Goal: Information Seeking & Learning: Learn about a topic

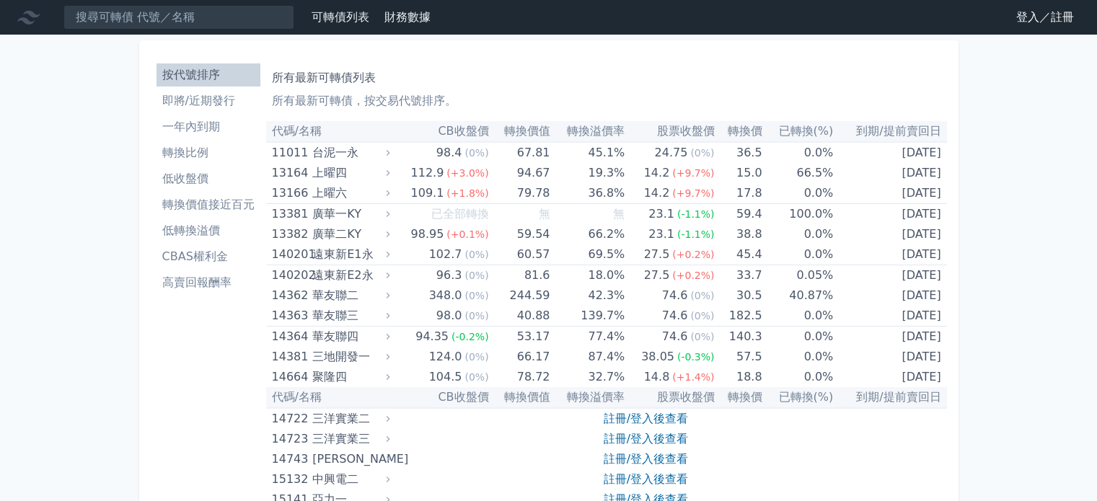
click at [160, 17] on input at bounding box center [178, 17] width 231 height 25
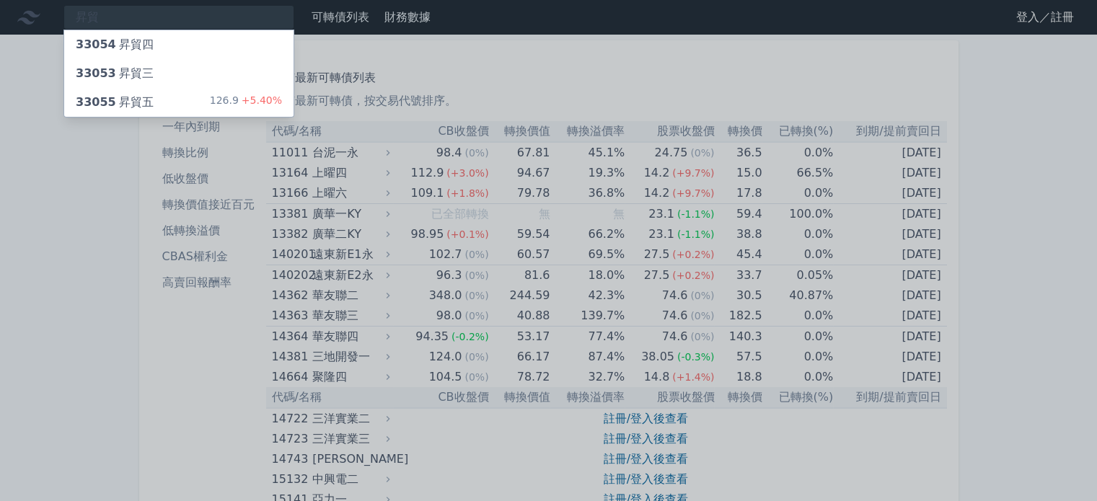
type input "昇貿"
drag, startPoint x: 206, startPoint y: 97, endPoint x: 221, endPoint y: 97, distance: 14.4
click at [206, 97] on div "33055 昇貿五 126.9 +5.40%" at bounding box center [178, 102] width 229 height 29
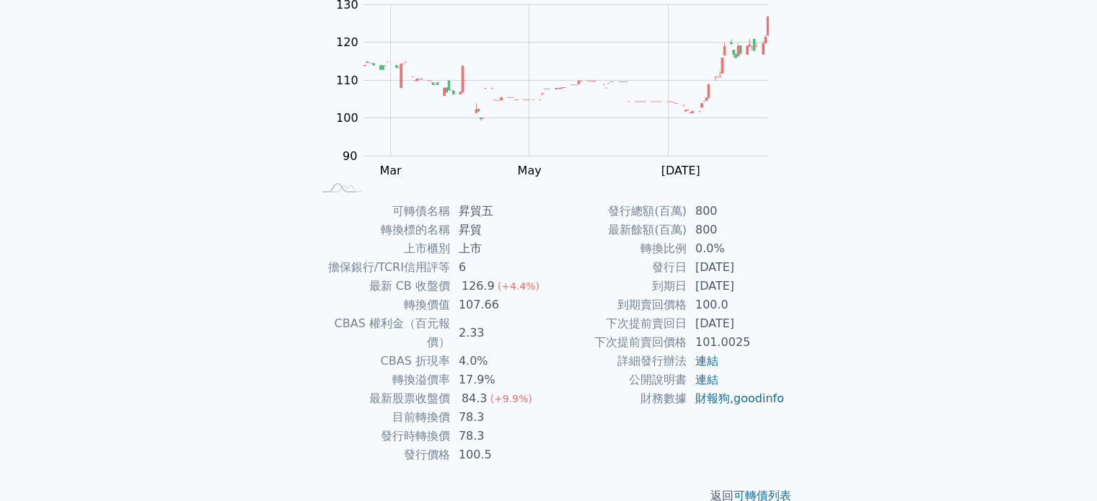
scroll to position [167, 0]
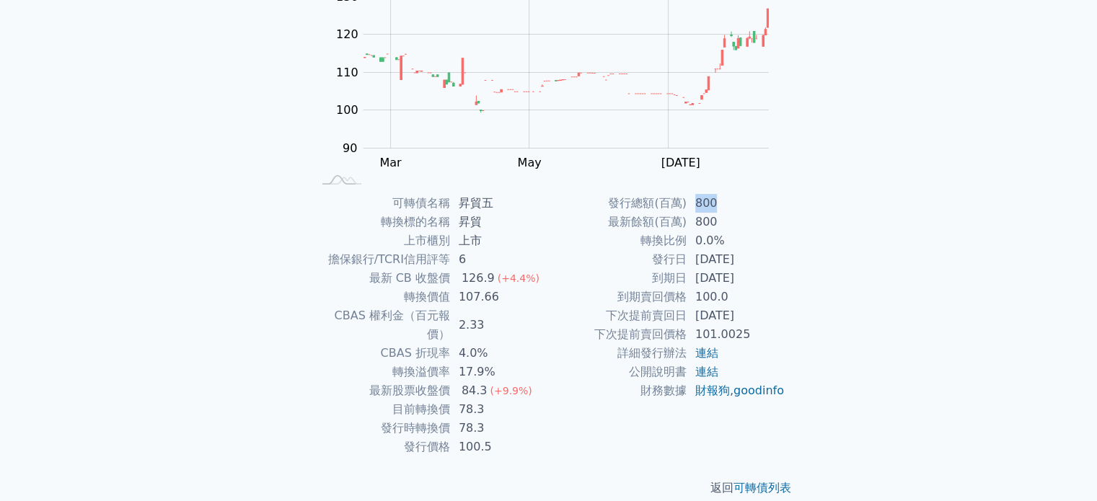
drag, startPoint x: 720, startPoint y: 199, endPoint x: 698, endPoint y: 202, distance: 21.8
click at [698, 202] on td "800" at bounding box center [735, 203] width 99 height 19
click at [736, 190] on div "可轉債列表 › 33055 昇貿五 33055 昇貿五 可轉債詳細資訊 Zoom Out 100 85 90 95 100 105 110 140 120 1…" at bounding box center [549, 194] width 508 height 652
drag, startPoint x: 472, startPoint y: 203, endPoint x: 459, endPoint y: 203, distance: 13.0
click at [459, 203] on td "昇貿五" at bounding box center [499, 203] width 99 height 19
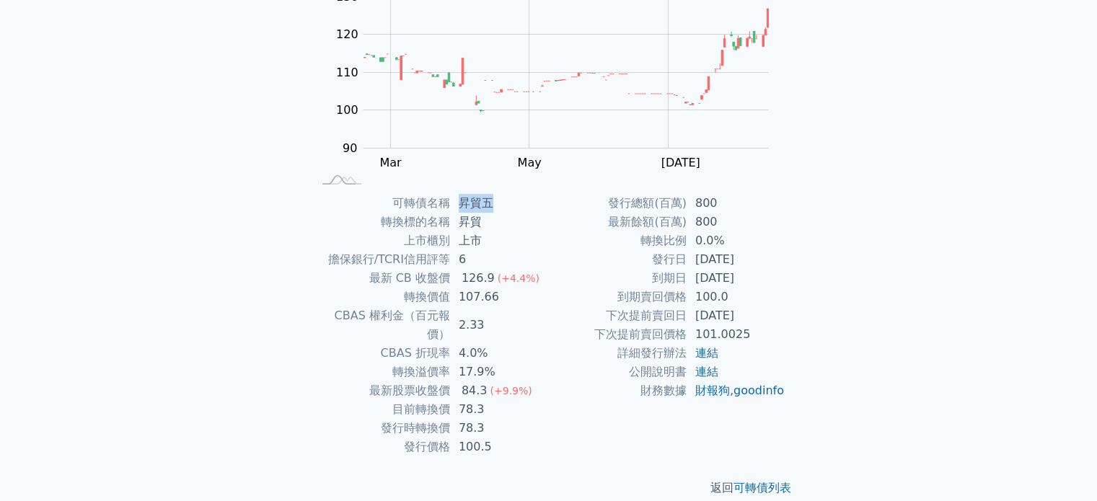
copy td "昇貿五"
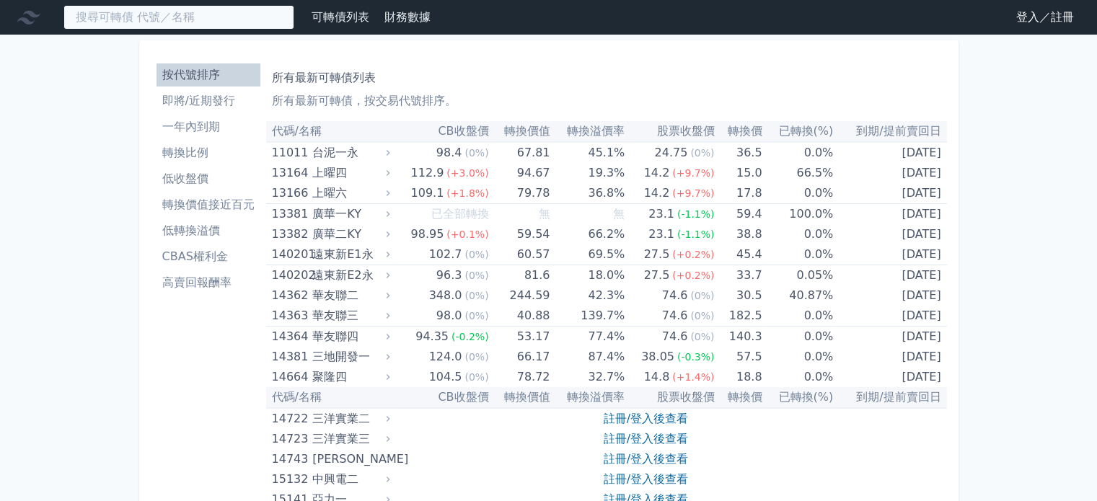
click at [124, 11] on input at bounding box center [178, 17] width 231 height 25
paste input "大豐電"
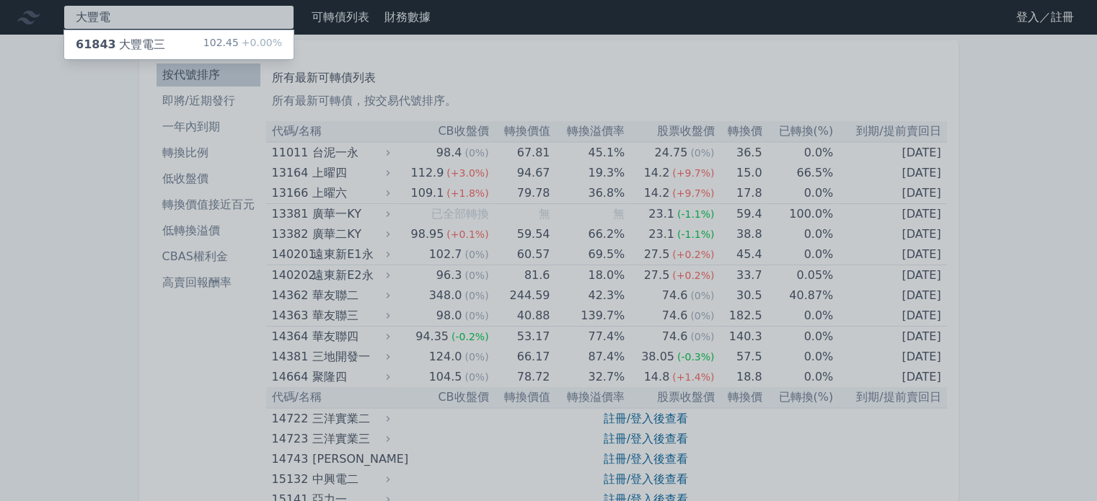
type input "大豐電"
click at [124, 40] on div "61843 大豐電三" at bounding box center [120, 44] width 89 height 17
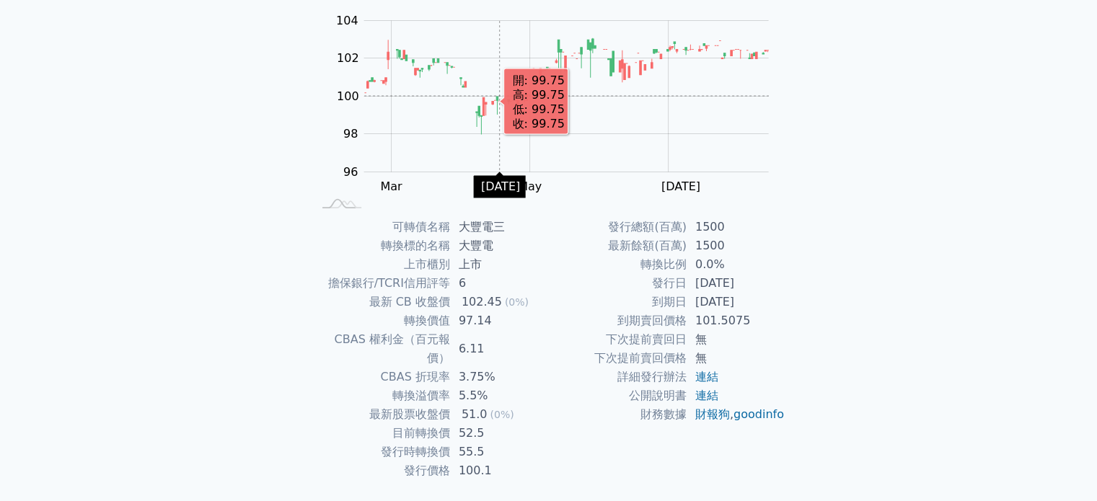
scroll to position [144, 0]
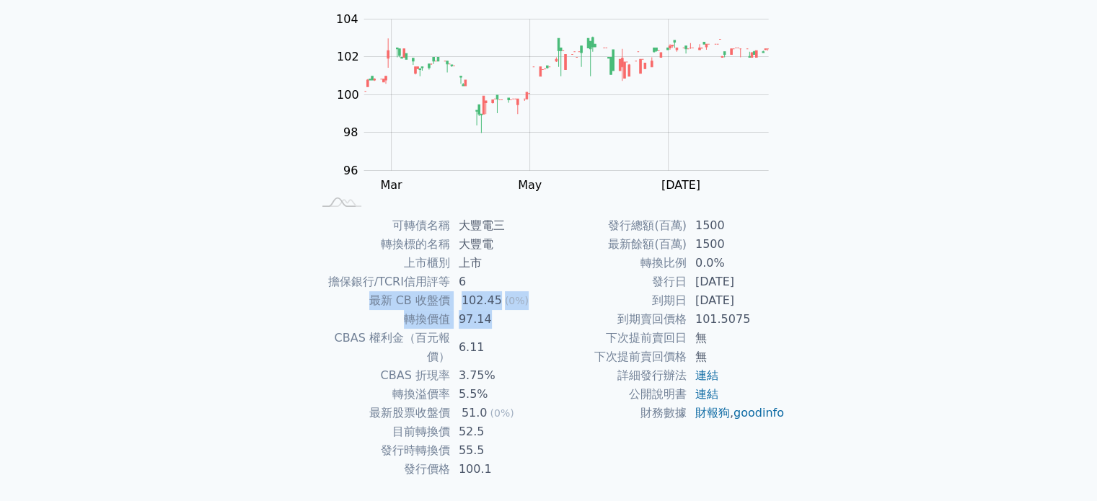
drag, startPoint x: 494, startPoint y: 317, endPoint x: 371, endPoint y: 303, distance: 124.1
click at [371, 303] on tbody "可轉債名稱 大豐電三 轉換標的名稱 大豐電 上市櫃別 上市 擔保銀行/TCRI信用評等 6 最新 CB 收盤價 102.45 (0%) 轉換價值 97.14 …" at bounding box center [430, 347] width 237 height 262
click at [344, 293] on td "最新 CB 收盤價" at bounding box center [381, 300] width 138 height 19
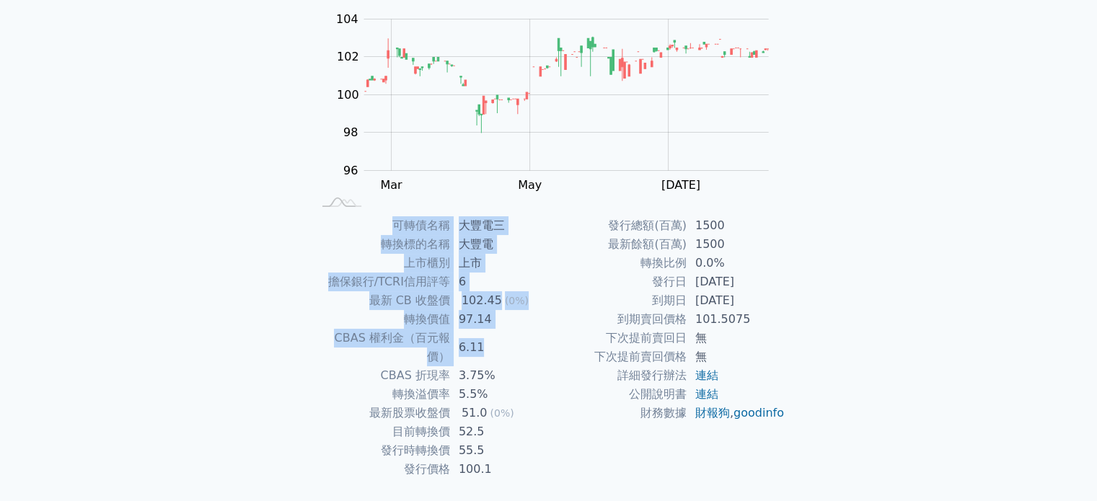
drag, startPoint x: 512, startPoint y: 343, endPoint x: 327, endPoint y: 222, distance: 220.4
click at [327, 222] on tbody "可轉債名稱 大豐電三 轉換標的名稱 大豐電 上市櫃別 上市 擔保銀行/TCRI信用評等 6 最新 CB 收盤價 102.45 (0%) 轉換價值 97.14 …" at bounding box center [430, 347] width 237 height 262
click at [327, 222] on td "可轉債名稱" at bounding box center [381, 225] width 138 height 19
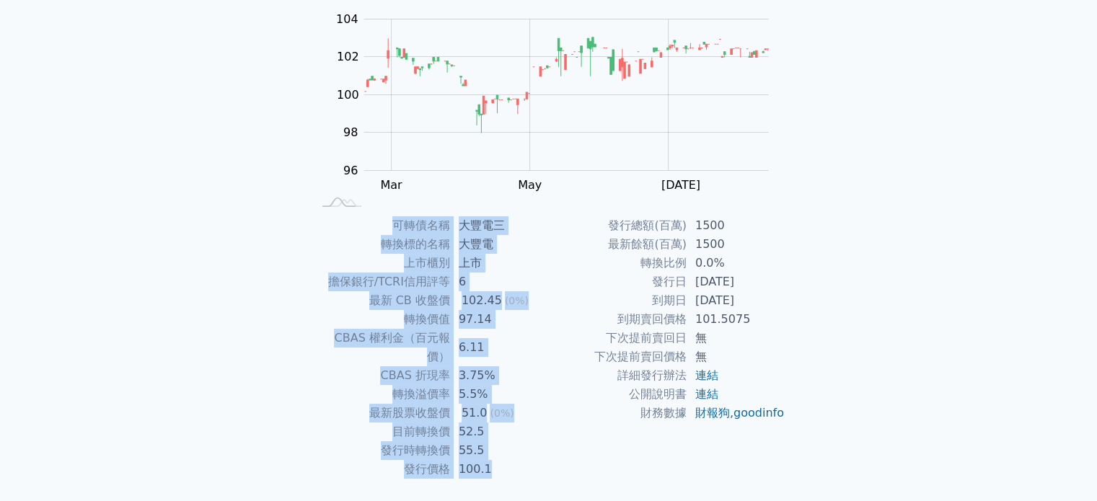
drag, startPoint x: 327, startPoint y: 222, endPoint x: 846, endPoint y: 424, distance: 556.4
click at [846, 424] on div "可轉債列表 財務數據 可轉債列表 財務數據 登入／註冊 登入／註冊 可轉債列表 › 61843 大豐電三 61843 大豐電三 可轉債詳細資訊 Zoom Ou…" at bounding box center [548, 199] width 1097 height 686
click at [851, 415] on div "可轉債列表 財務數據 可轉債列表 財務數據 登入／註冊 登入／註冊 可轉債列表 › 61843 大豐電三 61843 大豐電三 可轉債詳細資訊 Zoom Ou…" at bounding box center [548, 199] width 1097 height 686
